Goal: Check status: Check status

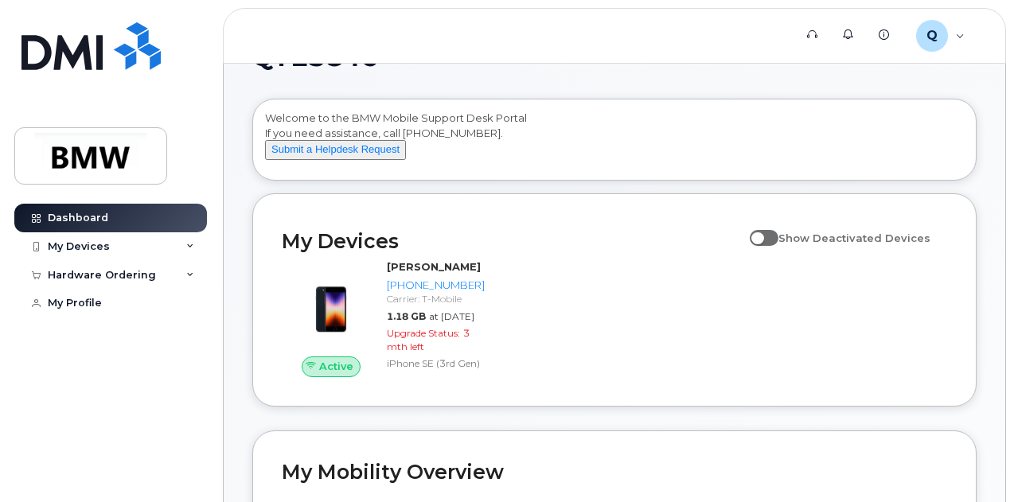
scroll to position [80, 0]
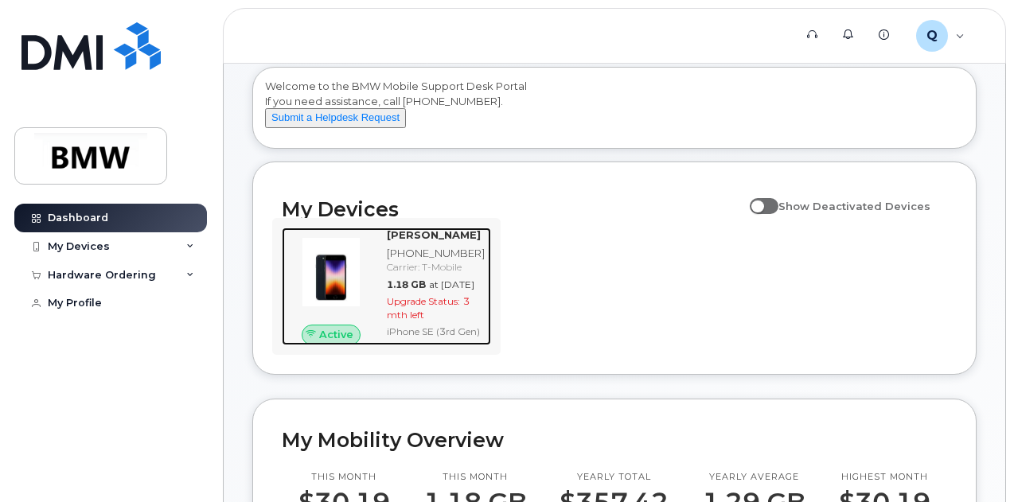
click at [474, 322] on div "Upgrade Status: 3 mth left" at bounding box center [436, 308] width 98 height 27
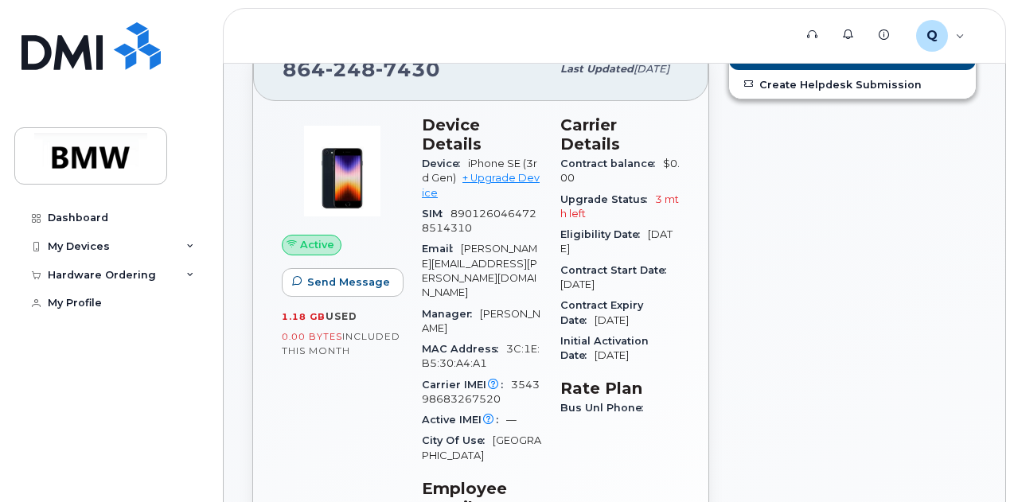
scroll to position [159, 0]
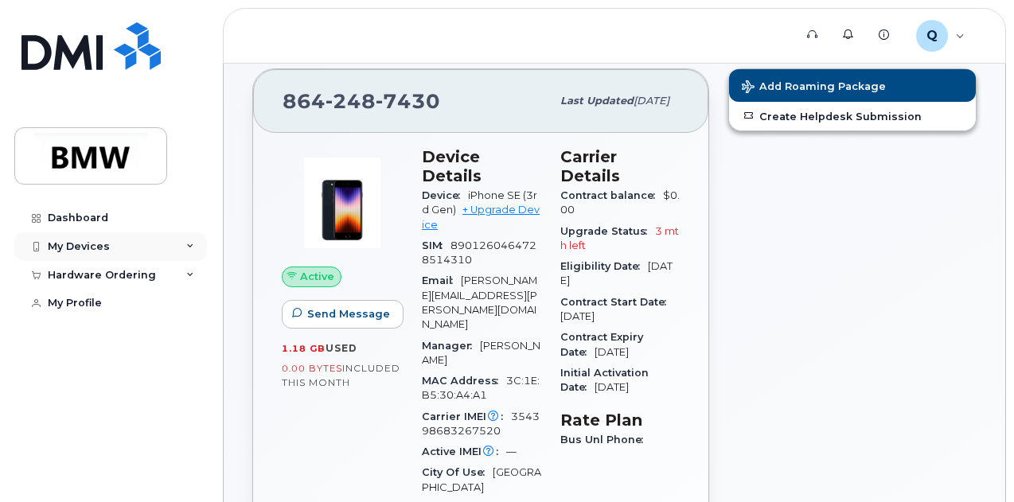
click at [77, 243] on div "My Devices" at bounding box center [79, 246] width 62 height 13
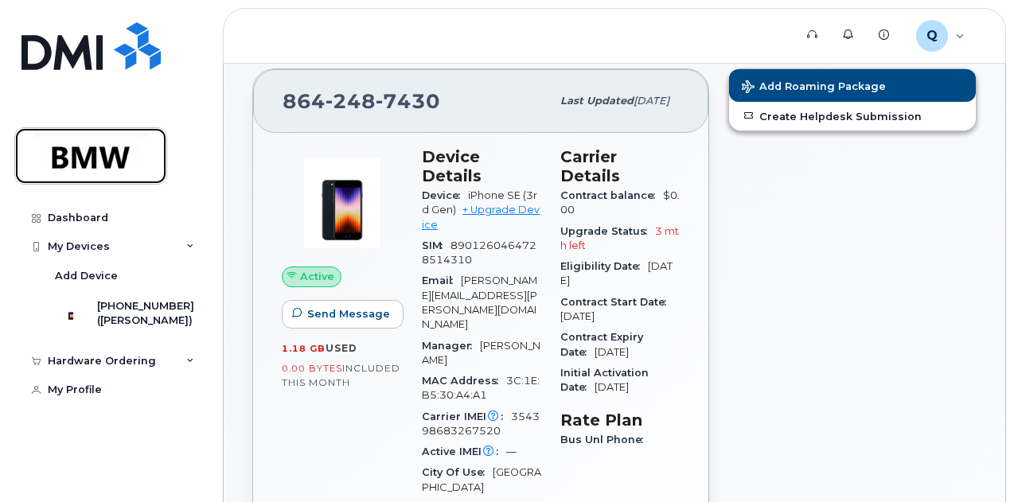
click at [105, 139] on img at bounding box center [90, 156] width 123 height 46
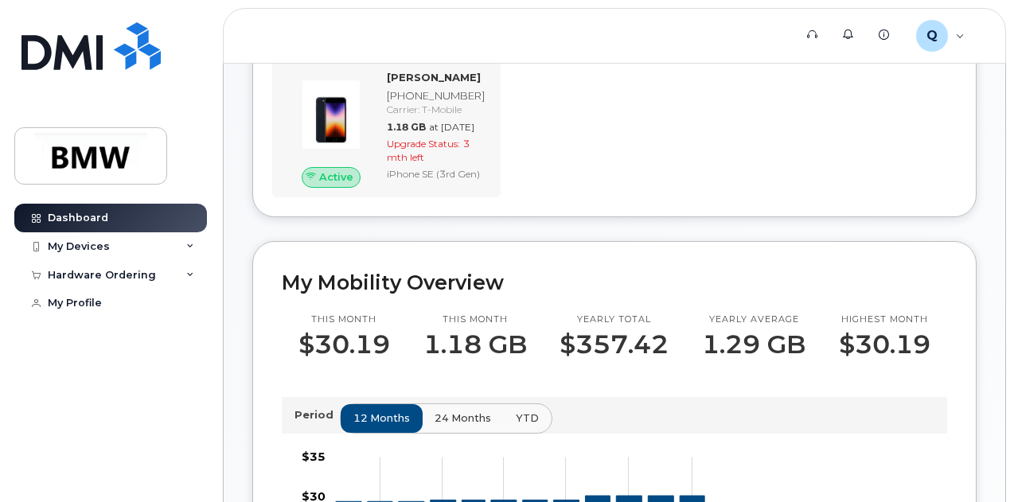
scroll to position [239, 0]
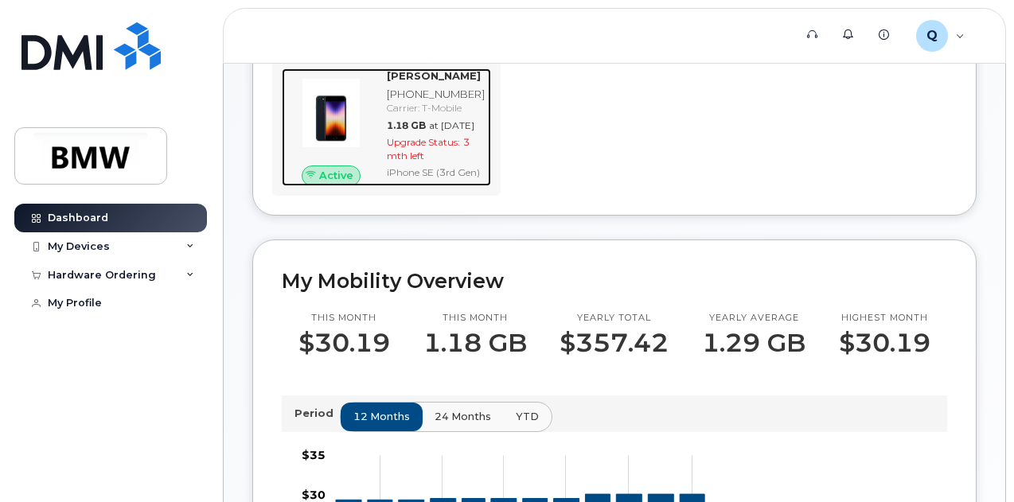
click at [436, 162] on div "Upgrade Status: 3 mth left" at bounding box center [436, 148] width 98 height 27
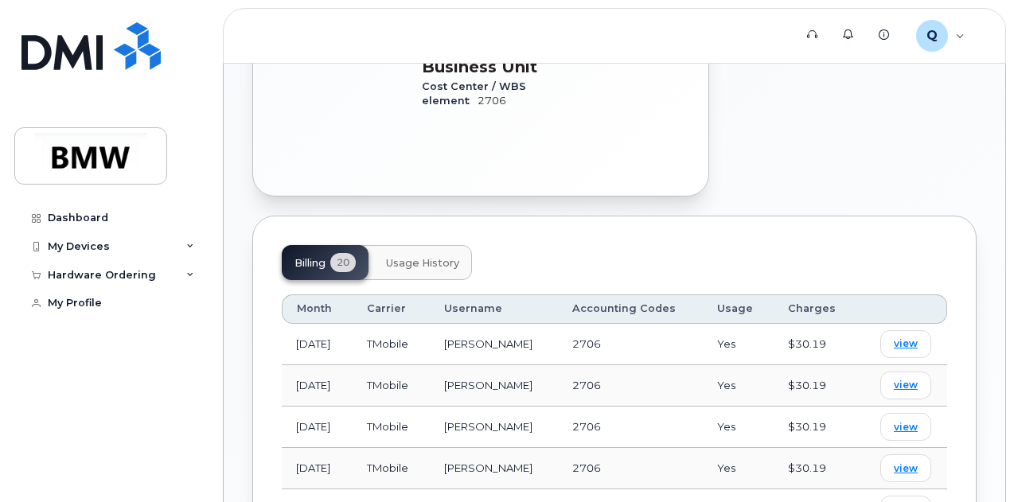
scroll to position [717, 0]
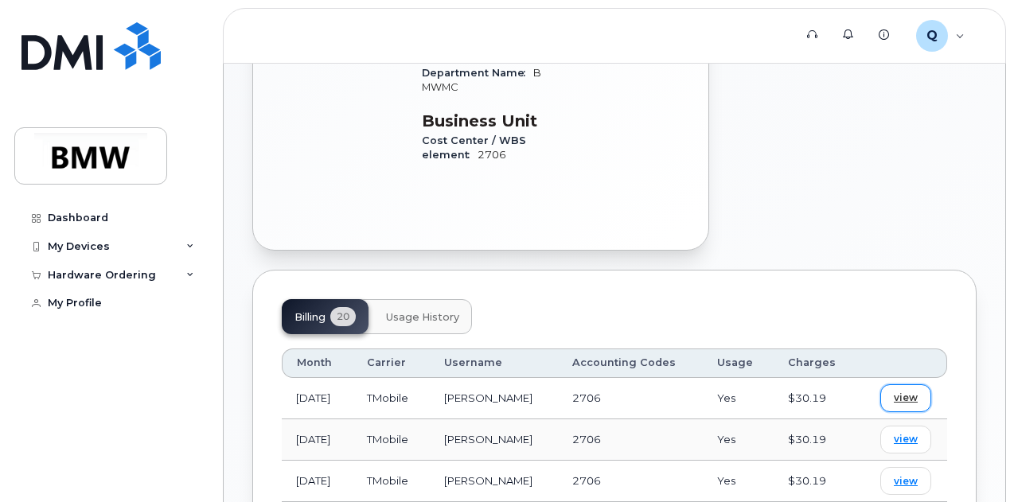
click at [928, 385] on link "view" at bounding box center [906, 399] width 51 height 28
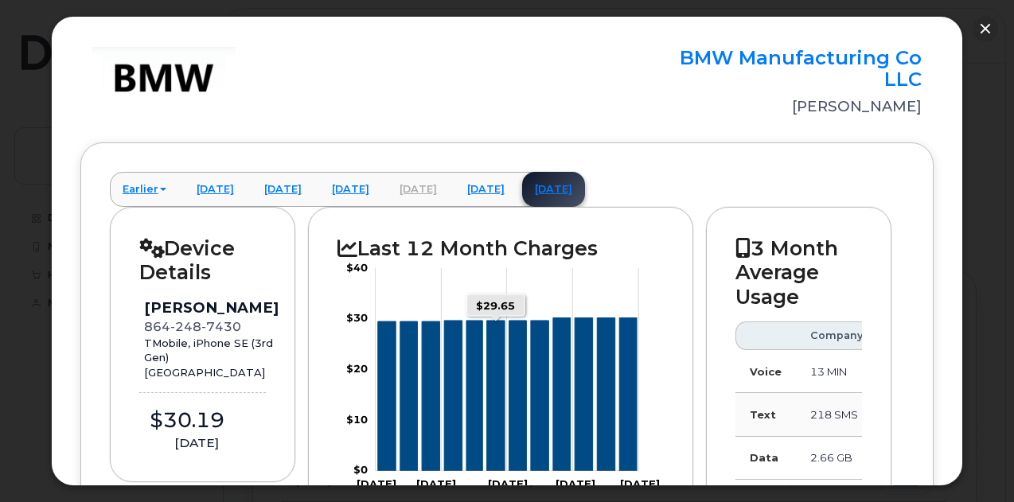
scroll to position [0, 0]
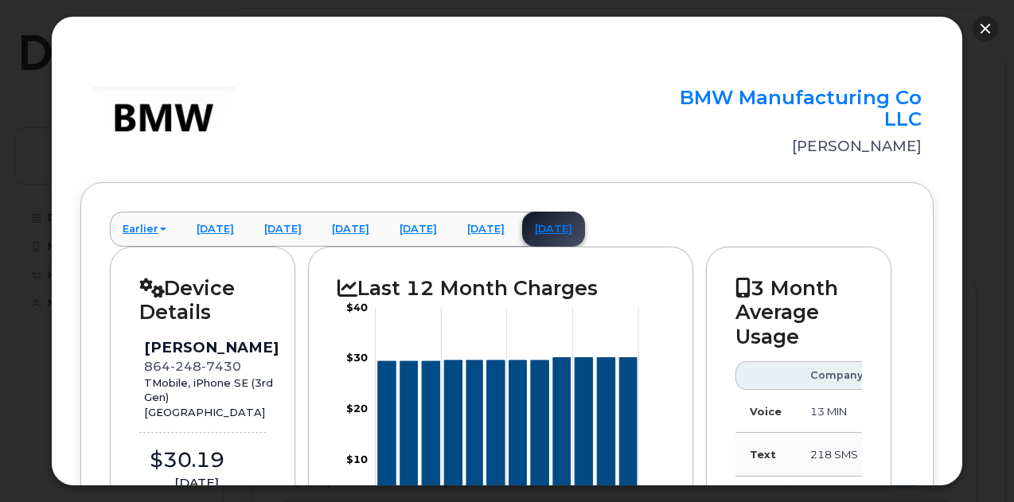
click at [988, 20] on button "button" at bounding box center [985, 28] width 25 height 25
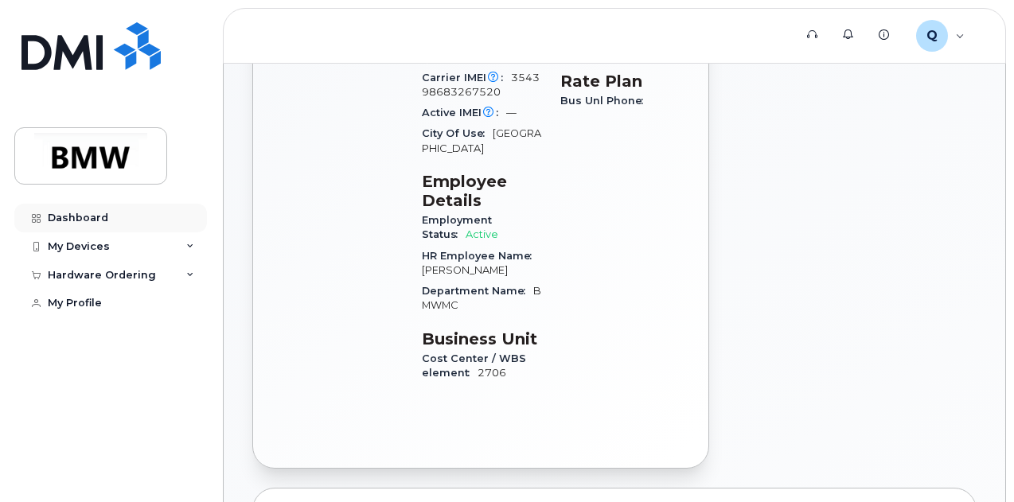
scroll to position [478, 0]
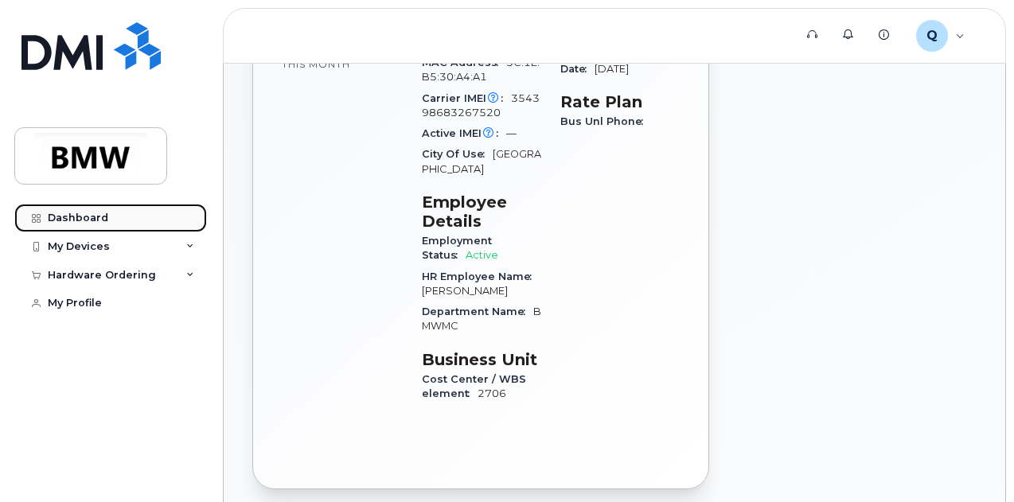
click at [92, 217] on div "Dashboard" at bounding box center [78, 218] width 61 height 13
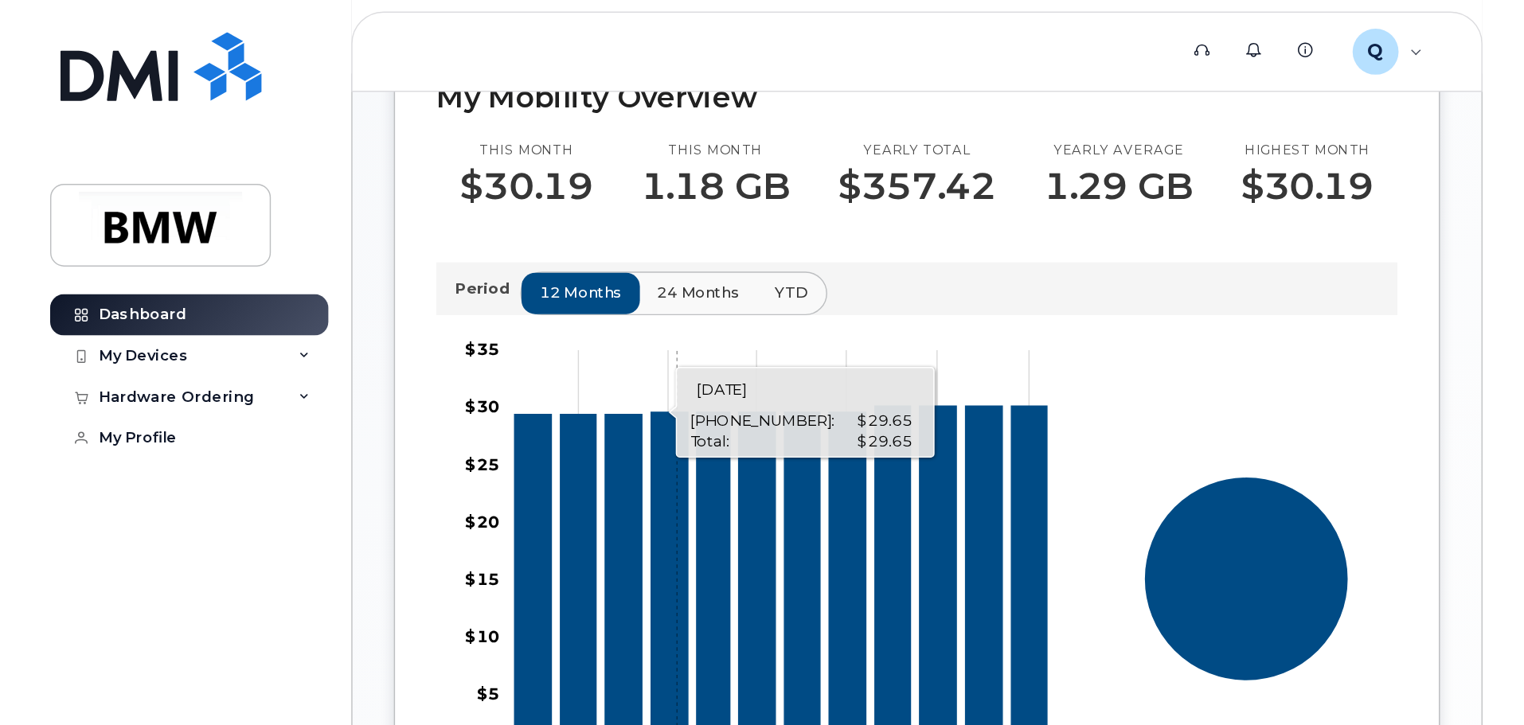
scroll to position [453, 0]
